Goal: Information Seeking & Learning: Learn about a topic

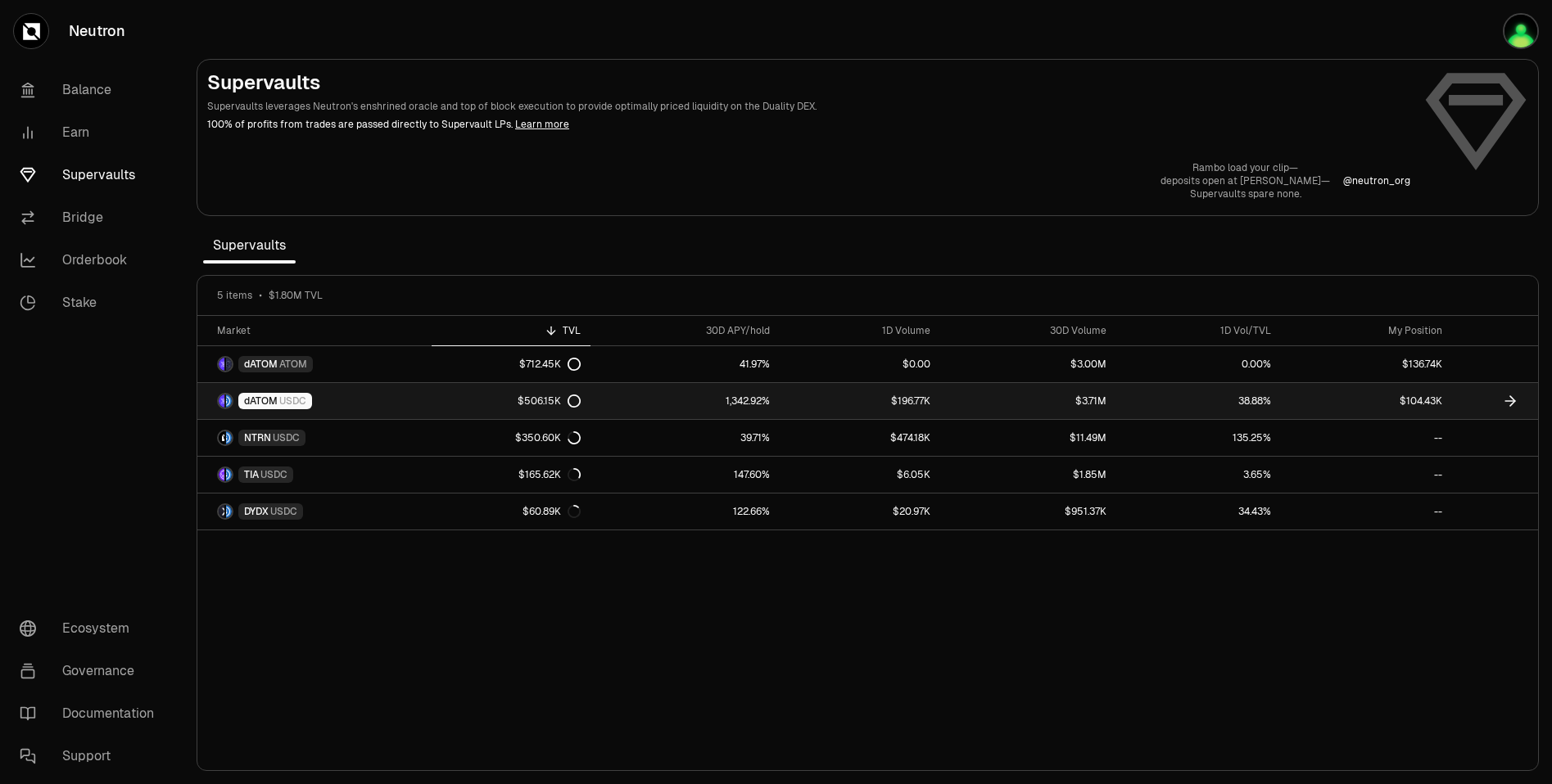
click at [266, 397] on span "dATOM" at bounding box center [260, 402] width 33 height 13
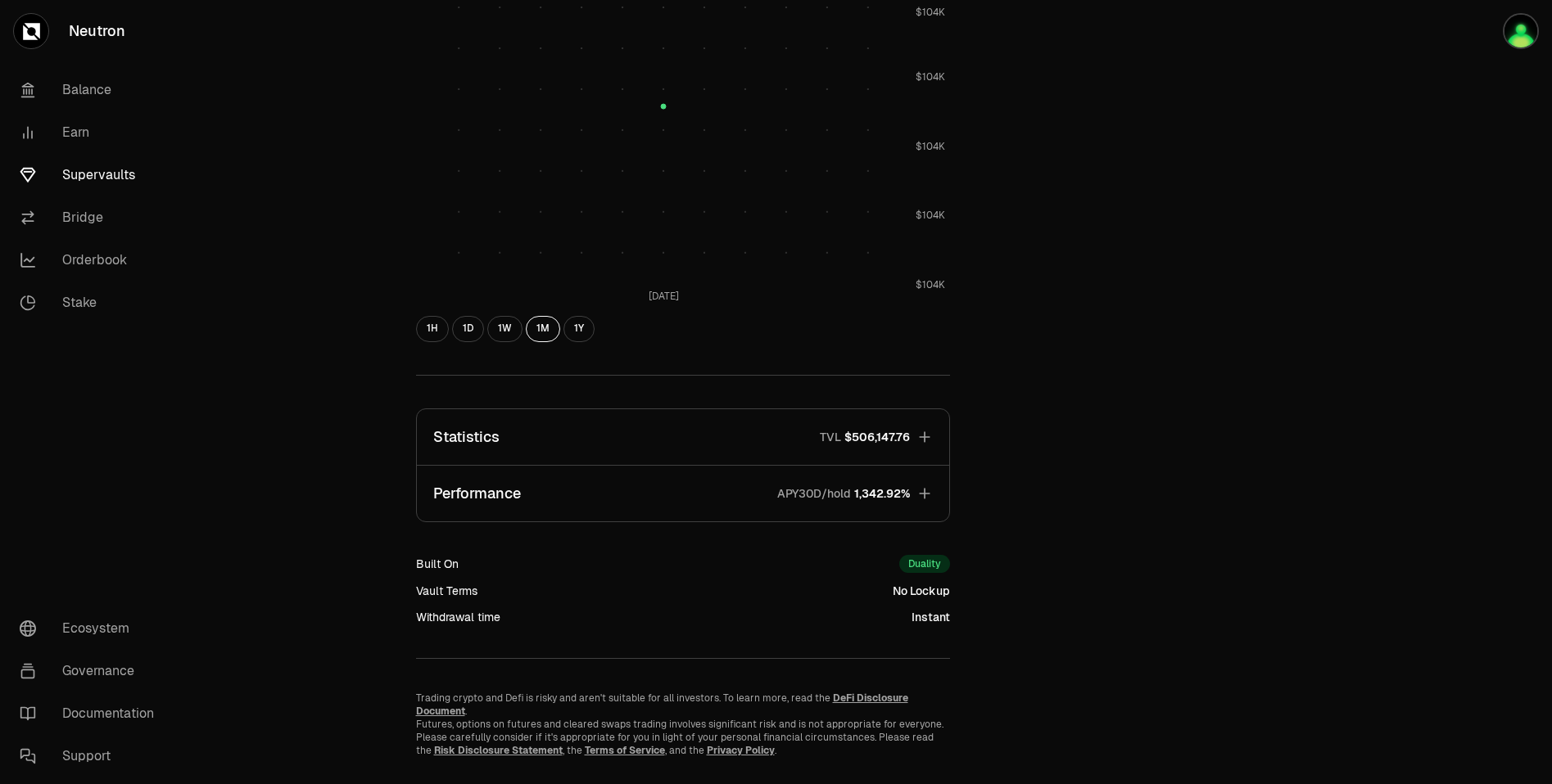
scroll to position [732, 0]
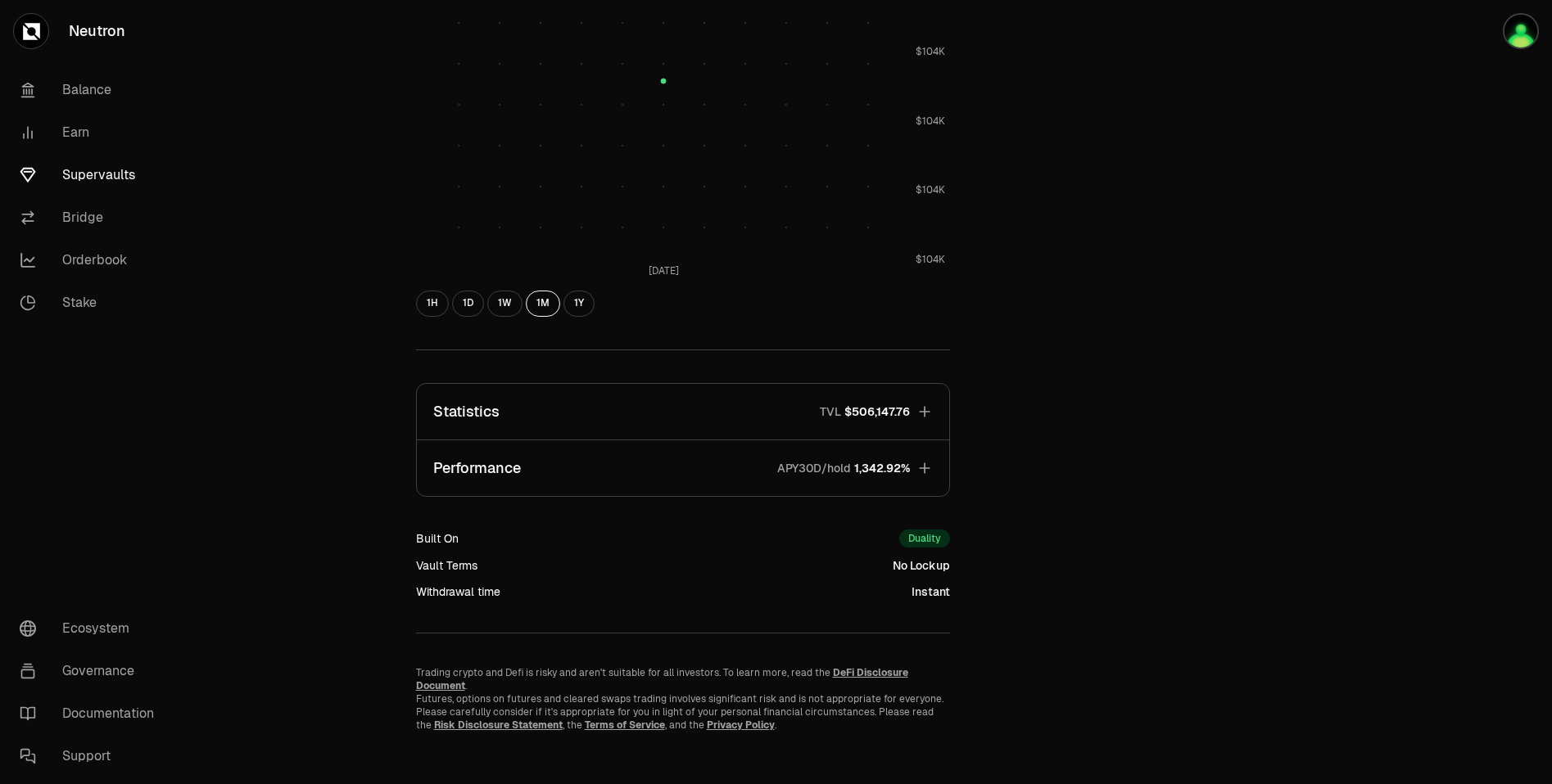
click at [865, 405] on span "$506,147.76" at bounding box center [876, 411] width 66 height 16
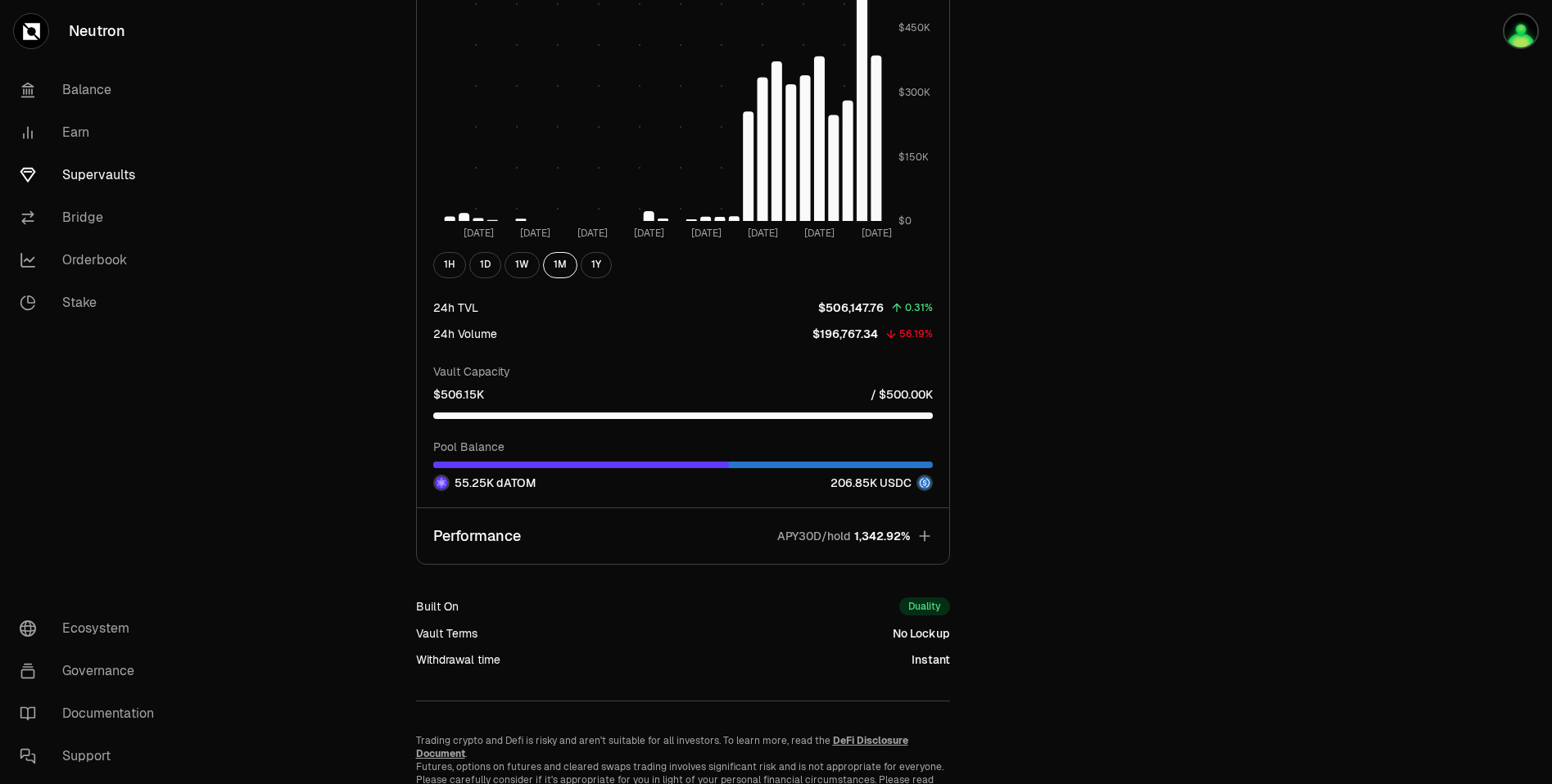
scroll to position [1723, 0]
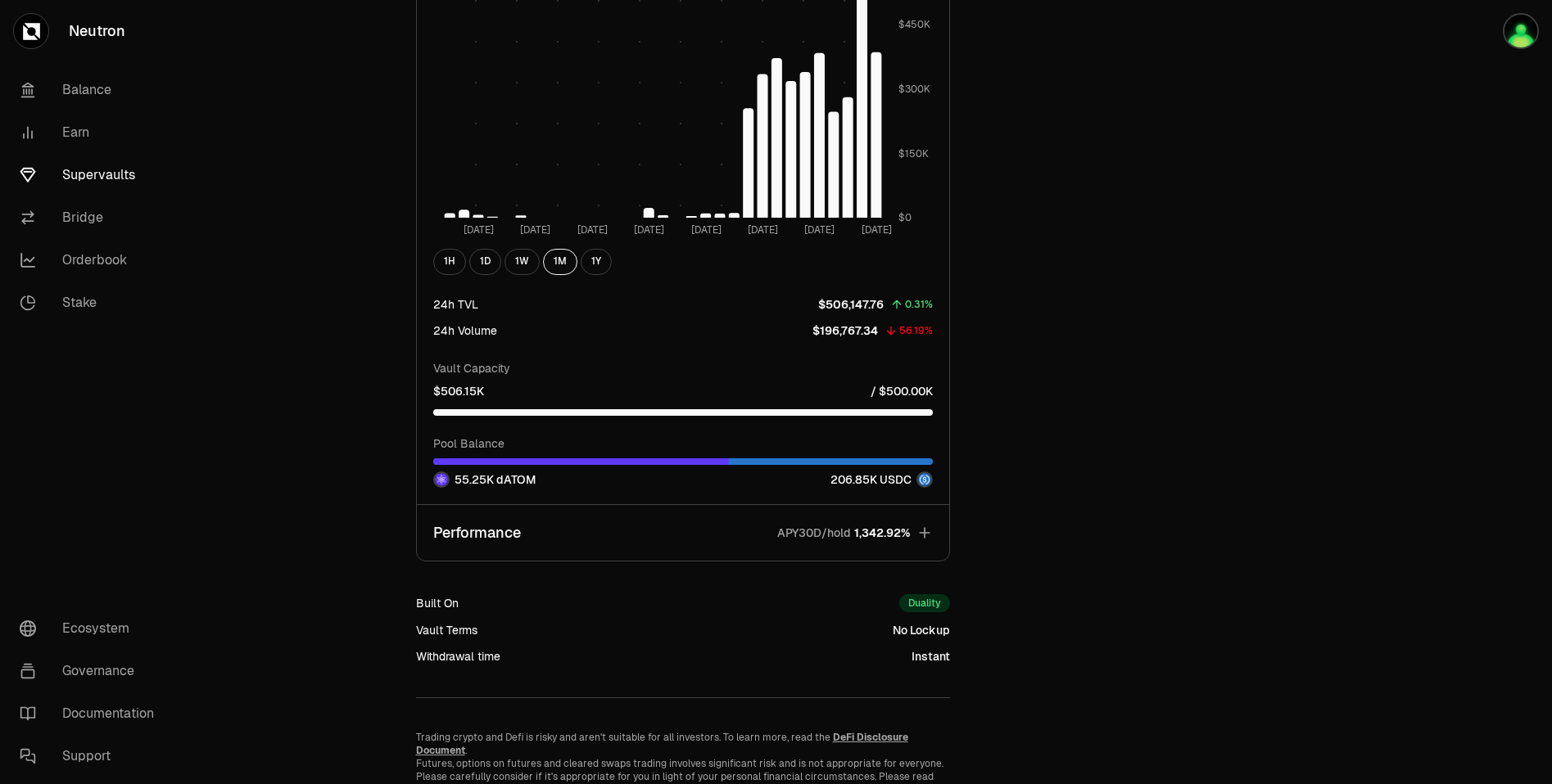
click at [897, 531] on span "1,342.92%" at bounding box center [882, 533] width 56 height 16
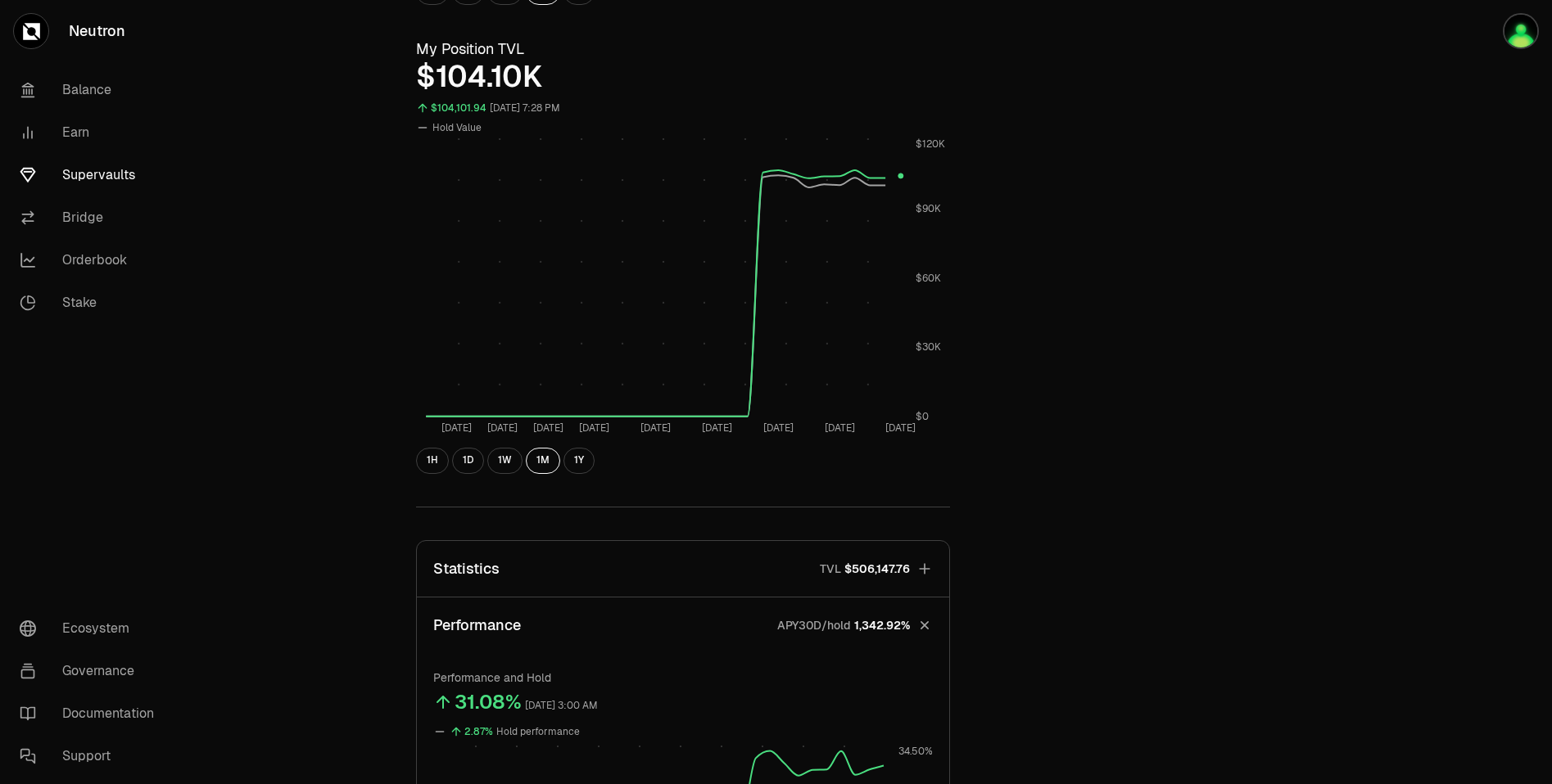
scroll to position [567, 0]
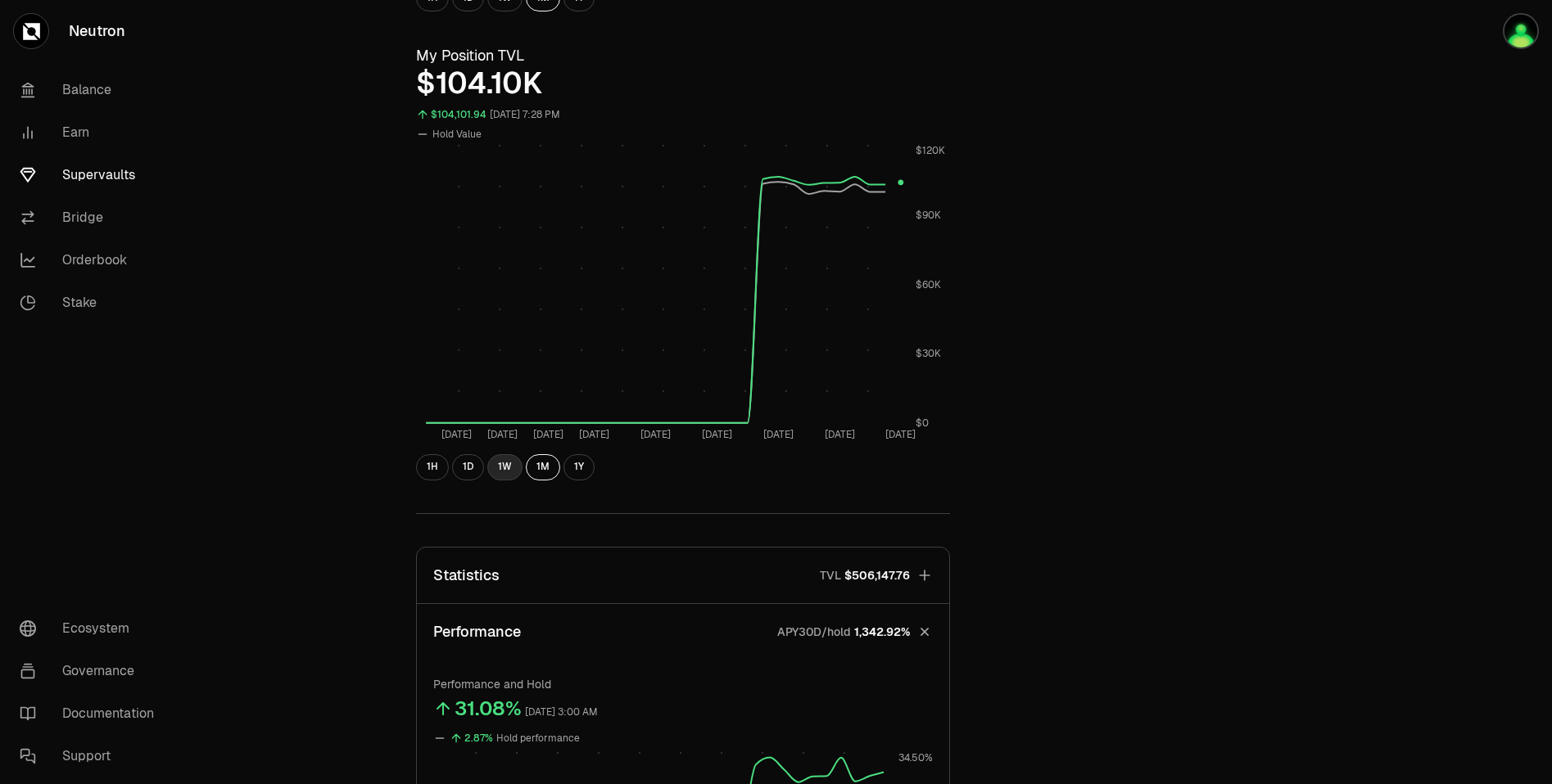
click at [508, 465] on button "1W" at bounding box center [504, 468] width 35 height 27
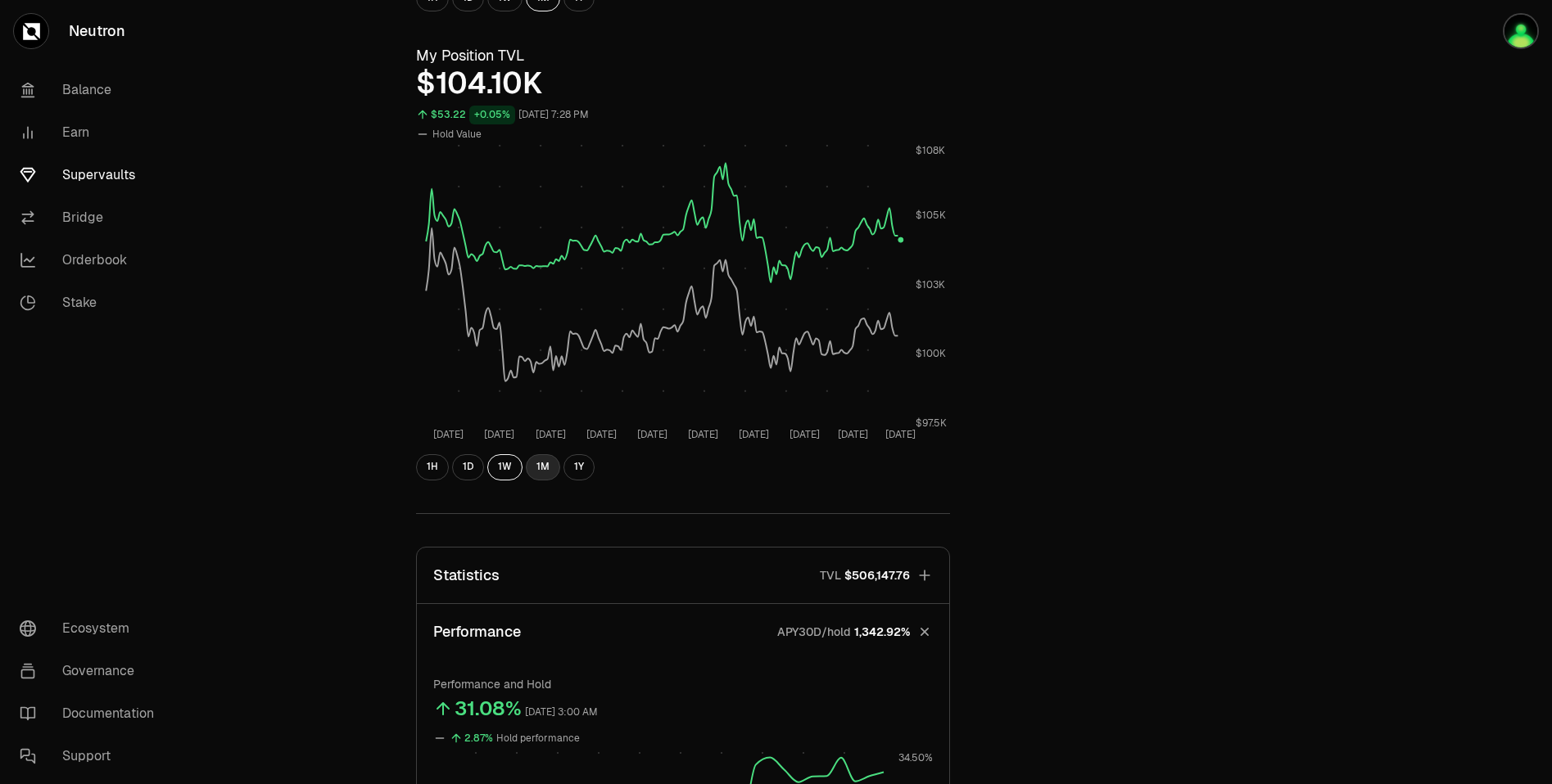
click at [548, 464] on button "1M" at bounding box center [543, 468] width 34 height 27
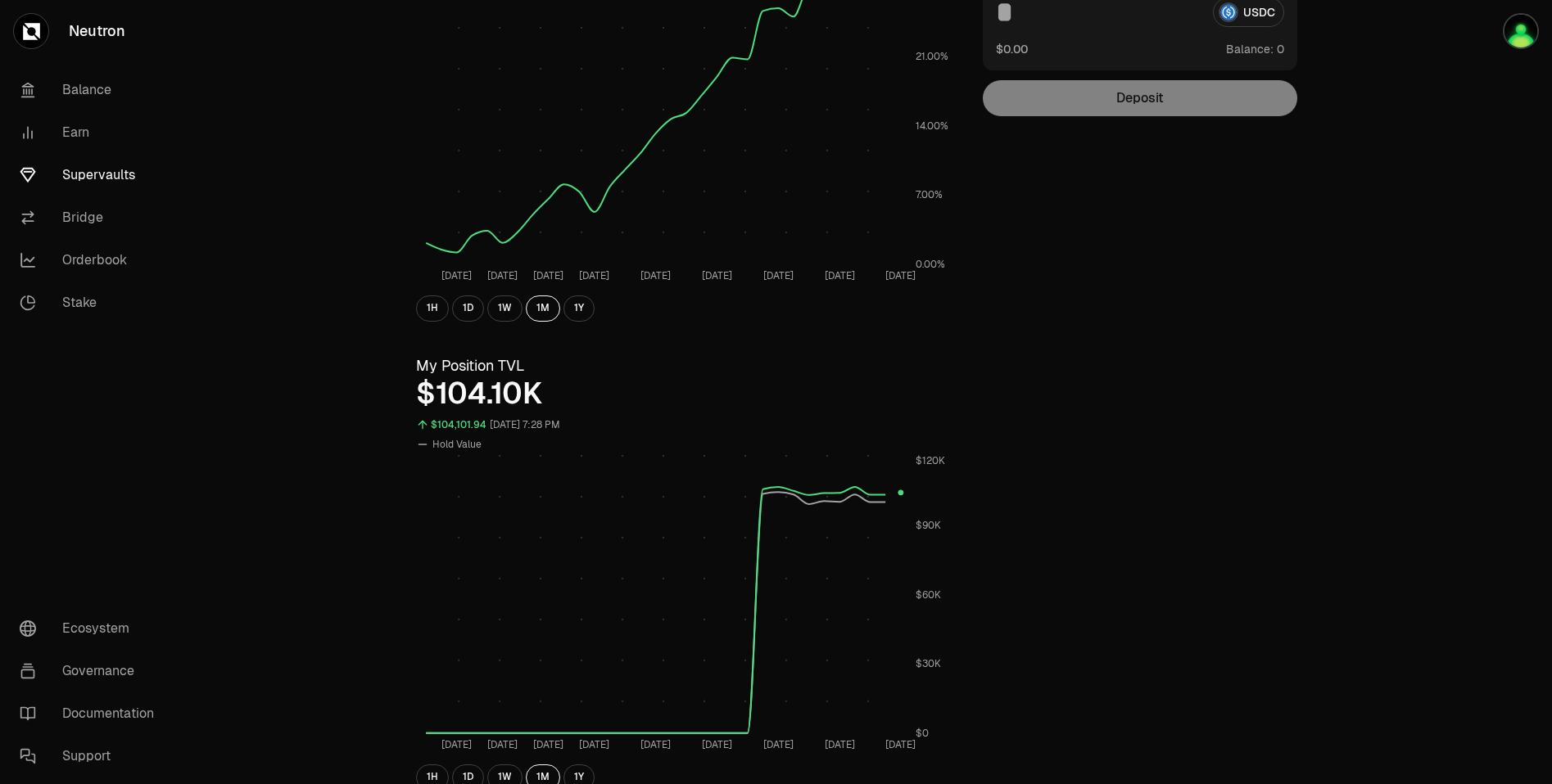
scroll to position [0, 0]
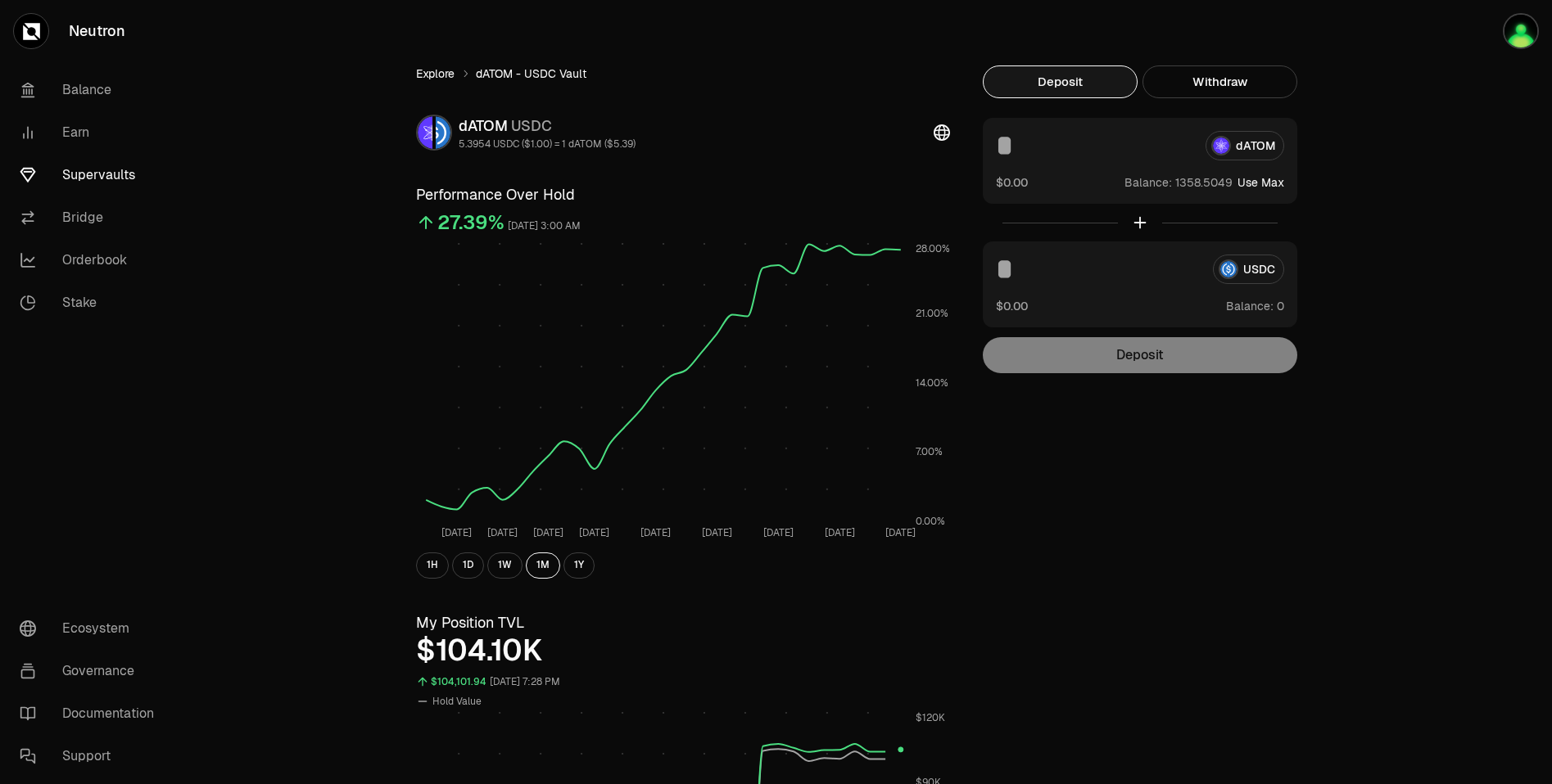
click at [418, 74] on link "Explore" at bounding box center [435, 73] width 38 height 16
